Goal: Transaction & Acquisition: Purchase product/service

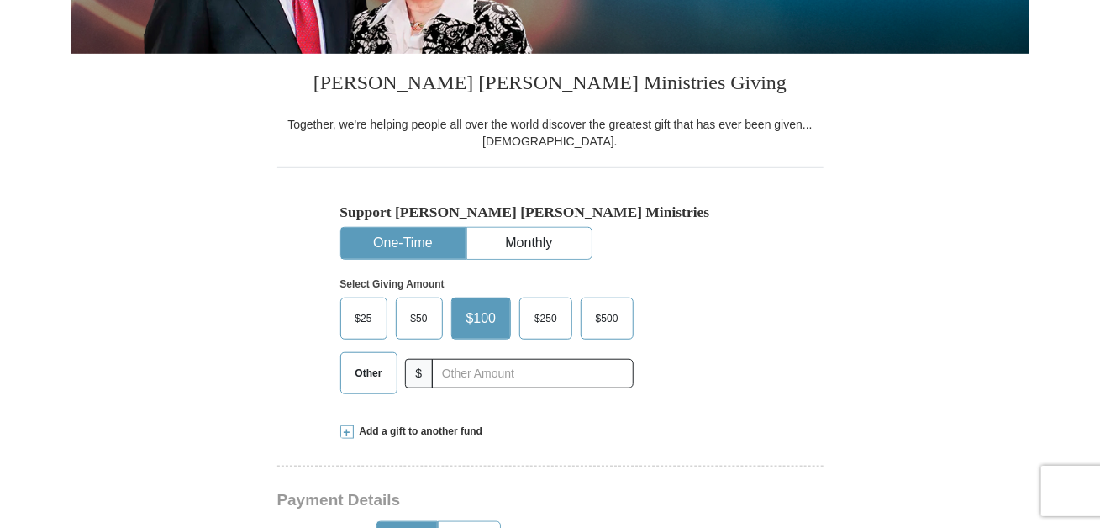
scroll to position [420, 0]
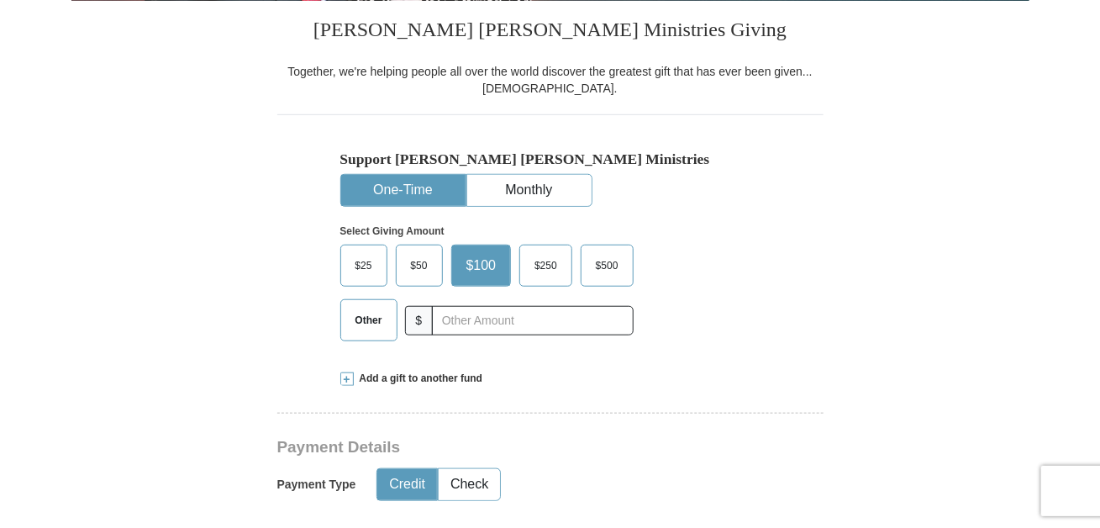
click at [418, 250] on label "$50" at bounding box center [419, 265] width 45 height 40
click at [0, 0] on input "$50" at bounding box center [0, 0] width 0 height 0
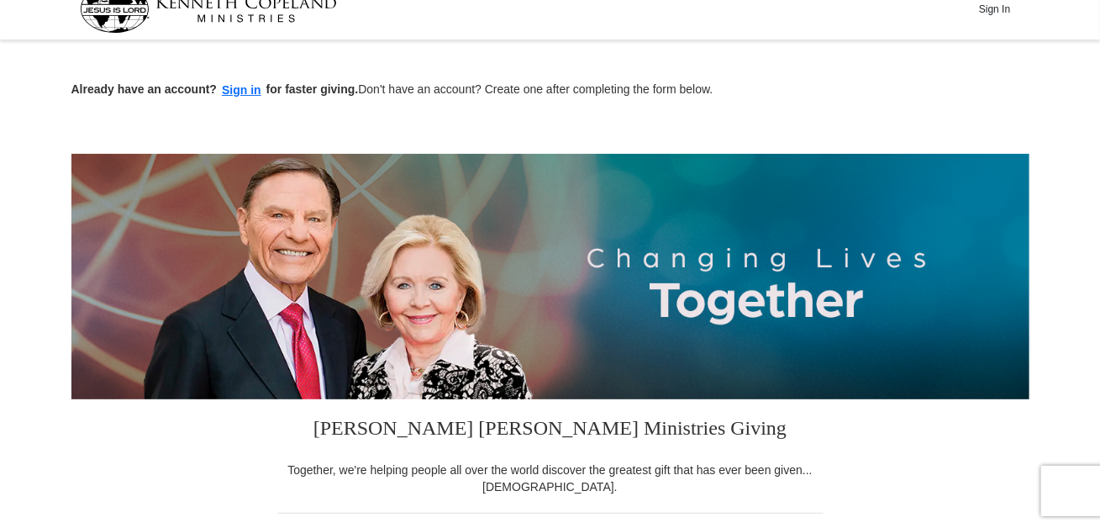
scroll to position [0, 0]
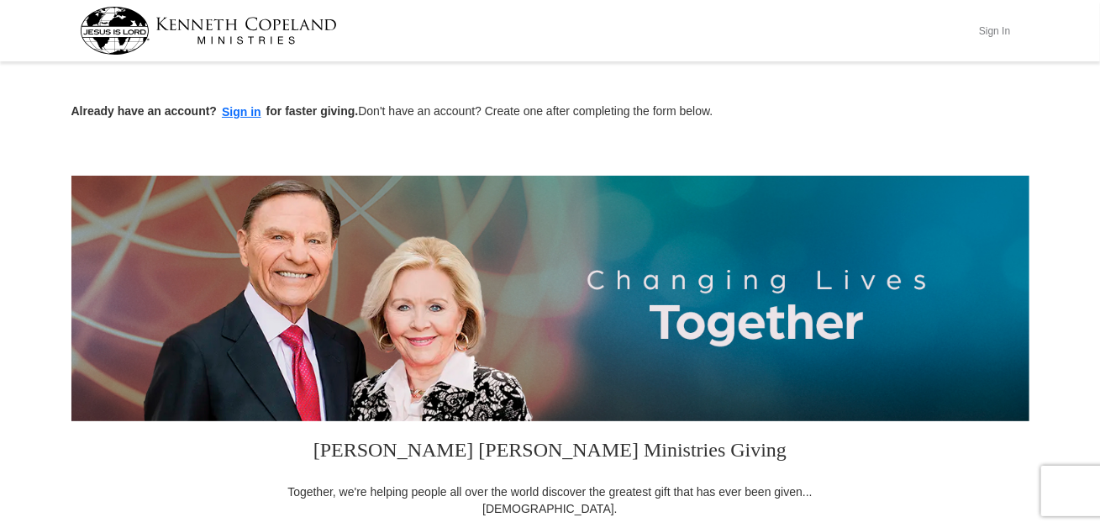
click at [995, 32] on button "Sign In" at bounding box center [995, 31] width 50 height 26
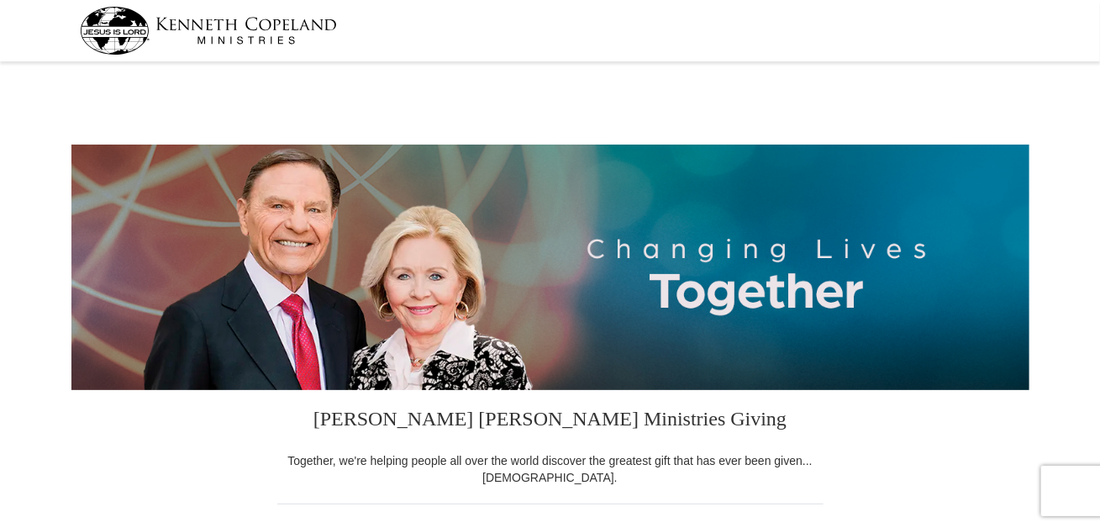
select select "MI"
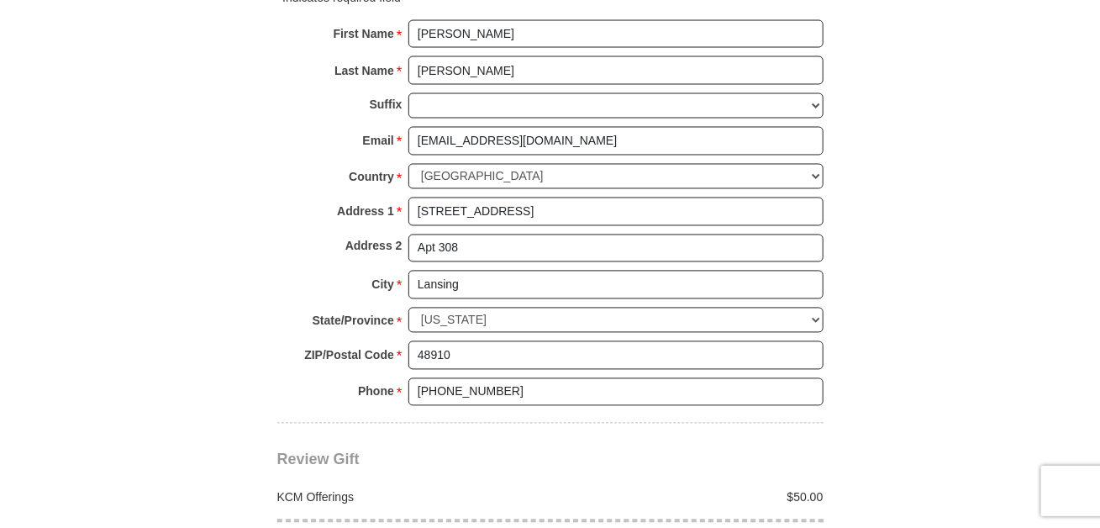
scroll to position [1260, 0]
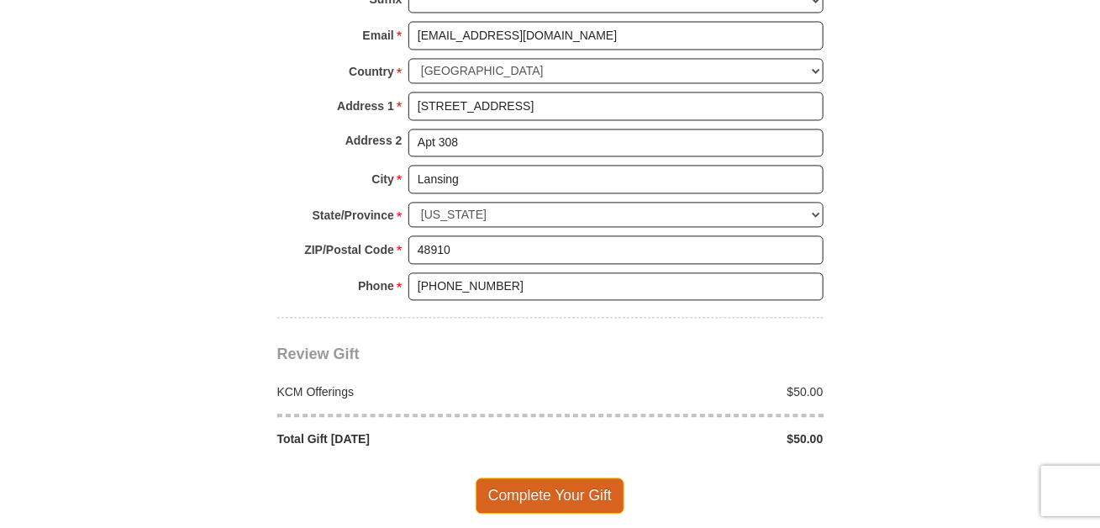
click at [572, 478] on span "Complete Your Gift" at bounding box center [550, 495] width 149 height 35
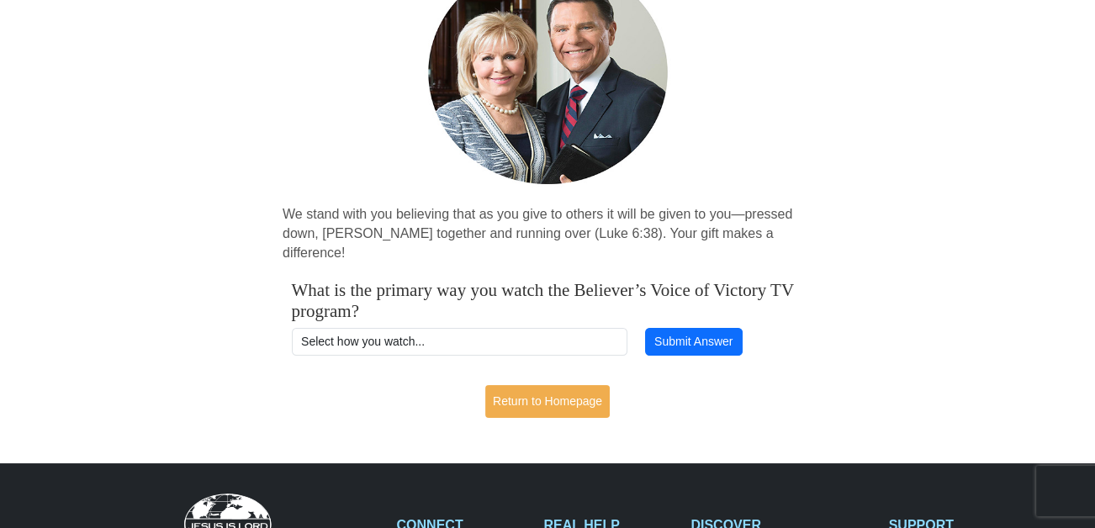
scroll to position [252, 0]
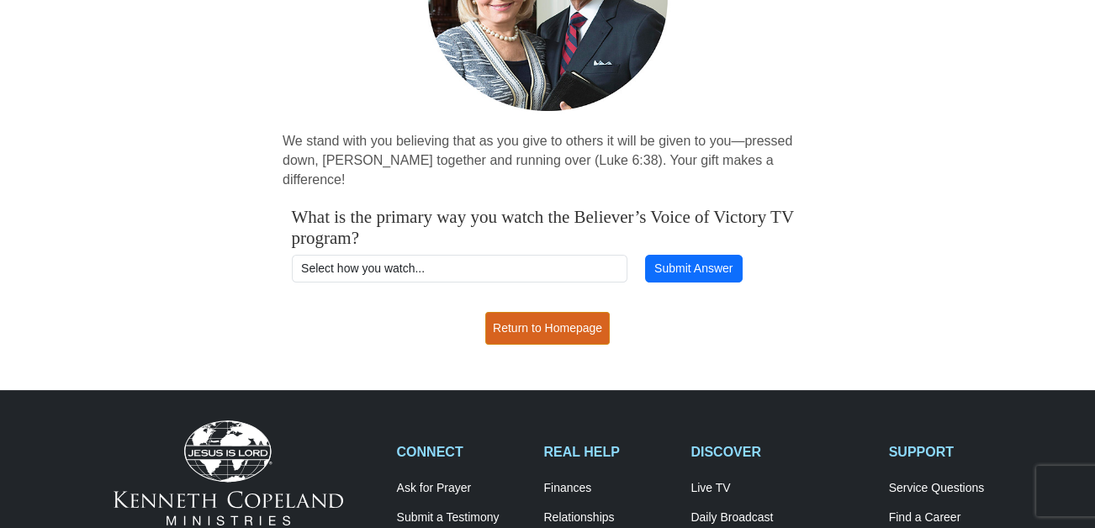
click at [547, 312] on link "Return to Homepage" at bounding box center [547, 328] width 124 height 33
